Goal: Find specific page/section: Find specific page/section

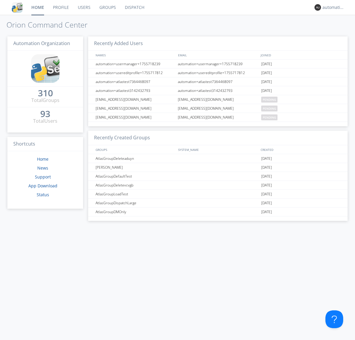
click at [134, 7] on link "Dispatch" at bounding box center [135, 7] width 28 height 15
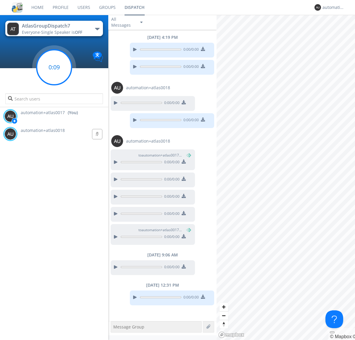
click at [54, 67] on g at bounding box center [54, 67] width 35 height 35
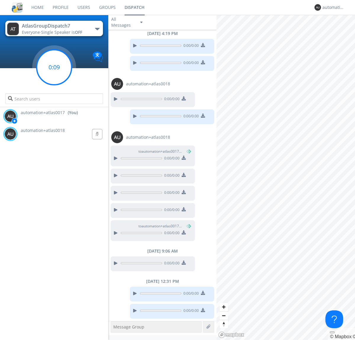
click at [54, 67] on g at bounding box center [54, 67] width 35 height 35
click at [332, 7] on div "automation+atlas0017" at bounding box center [334, 7] width 22 height 6
